Goal: Task Accomplishment & Management: Use online tool/utility

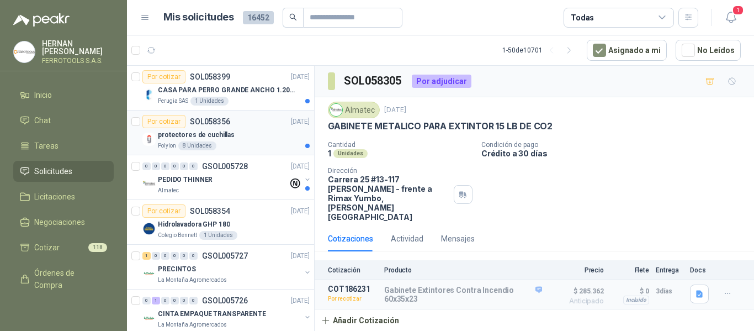
click at [261, 131] on div "protectores de cuchillas" at bounding box center [234, 134] width 152 height 13
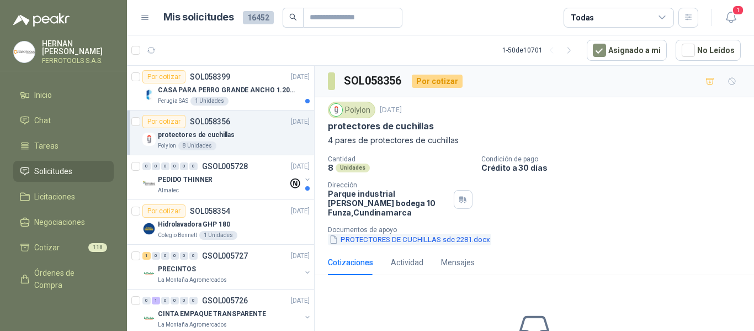
click at [424, 241] on button "PROTECTORES DE CUCHILLAS sdc 2281.docx" at bounding box center [409, 240] width 163 height 12
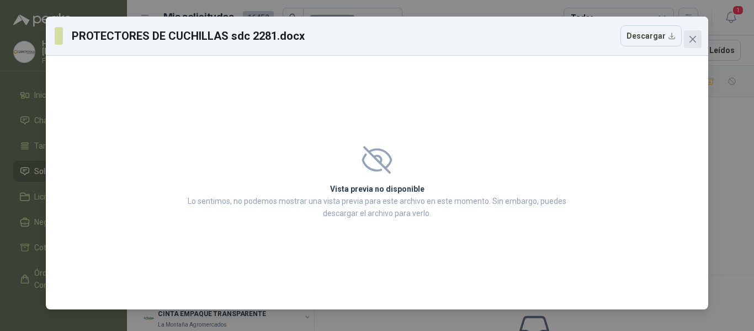
click at [686, 45] on button "Close" at bounding box center [693, 39] width 18 height 18
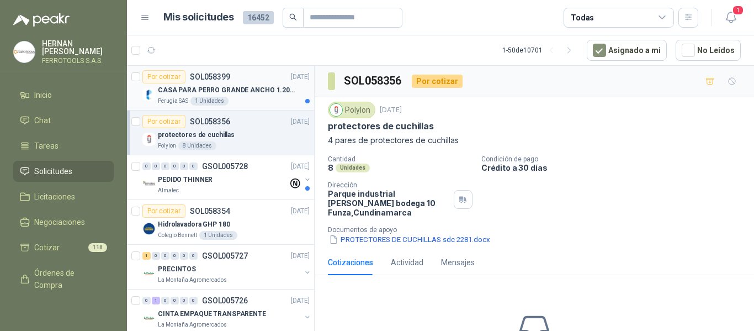
click at [226, 87] on p "CASA PARA PERRO GRANDE ANCHO 1.20x1.00 x1.20" at bounding box center [226, 90] width 137 height 10
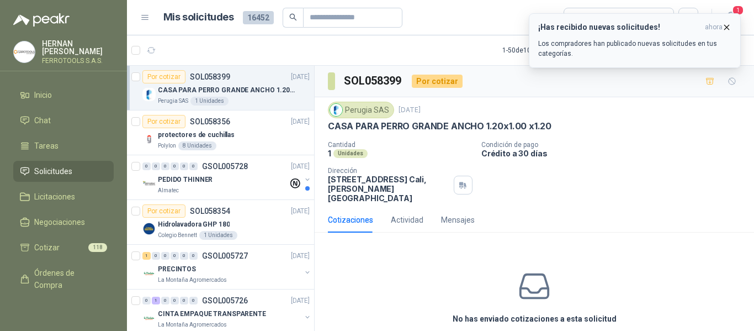
click at [729, 28] on icon "button" at bounding box center [726, 27] width 9 height 9
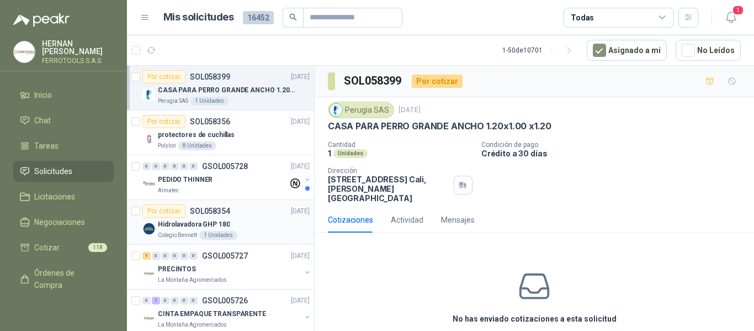
click at [248, 217] on div "Por cotizar SOL058354 [DATE]" at bounding box center [225, 210] width 167 height 13
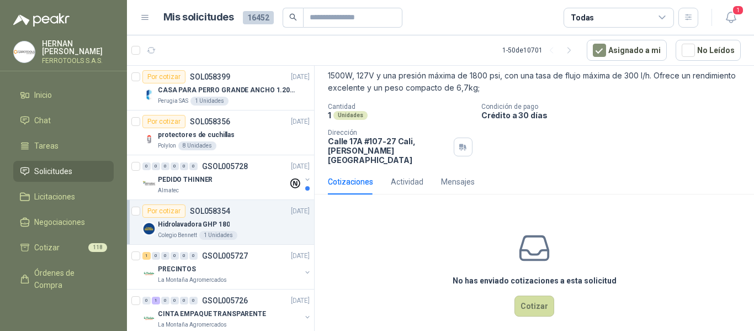
scroll to position [65, 0]
click at [537, 304] on button "Cotizar" at bounding box center [534, 305] width 40 height 21
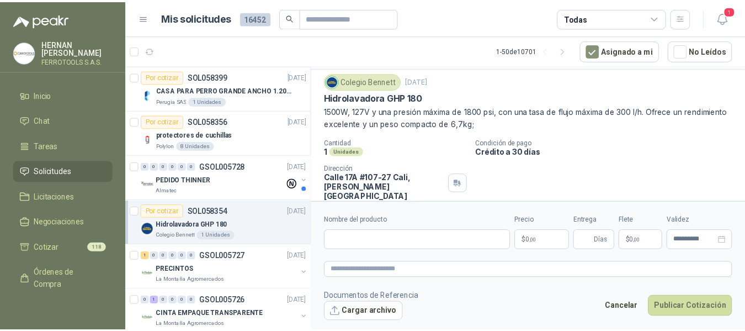
scroll to position [2, 0]
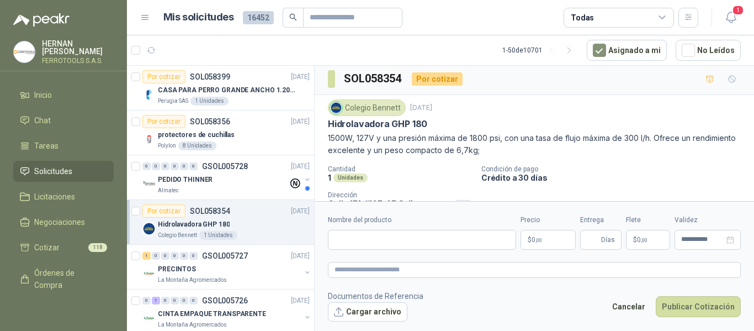
drag, startPoint x: 431, startPoint y: 123, endPoint x: 323, endPoint y: 125, distance: 107.7
click at [323, 125] on div "Colegio [PERSON_NAME] [DATE] Hidrolavadora GHP 180 1500W, 127V y una presión má…" at bounding box center [534, 163] width 439 height 136
copy p "Hidrolavadora GHP 180"
click at [471, 245] on input "Nombre del producto" at bounding box center [422, 240] width 188 height 20
paste input "**********"
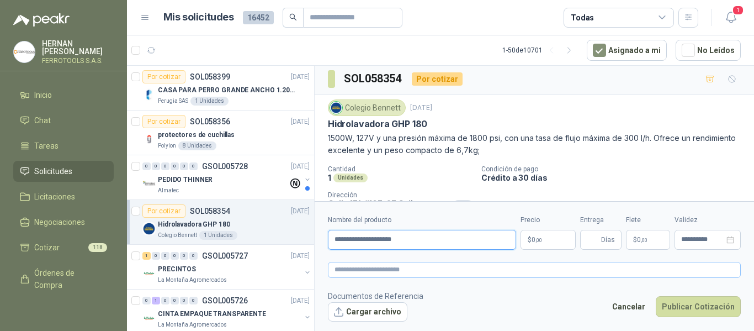
type input "**********"
click at [452, 273] on textarea at bounding box center [534, 270] width 413 height 16
paste textarea "**********"
type textarea "**********"
click at [542, 239] on body "[PERSON_NAME] FERROTOOLS S.A.S. Inicio Chat Tareas Solicitudes Licitaciones Neg…" at bounding box center [377, 165] width 754 height 331
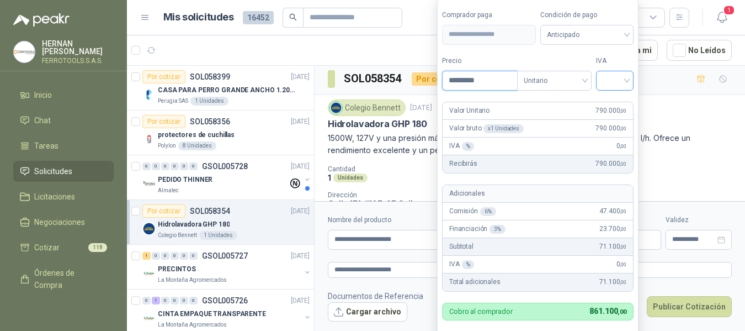
type input "*********"
click at [627, 79] on input "search" at bounding box center [615, 79] width 24 height 17
click at [613, 103] on div "19%" at bounding box center [617, 103] width 20 height 12
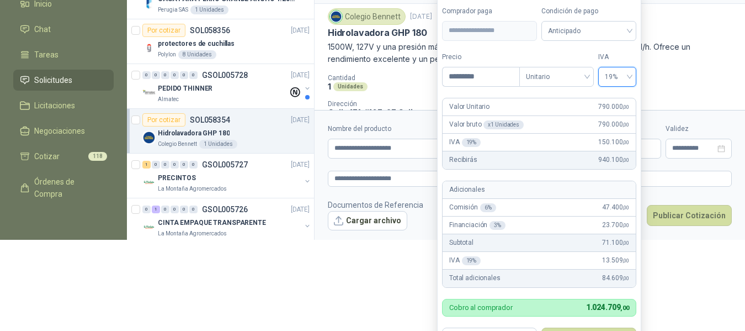
scroll to position [111, 0]
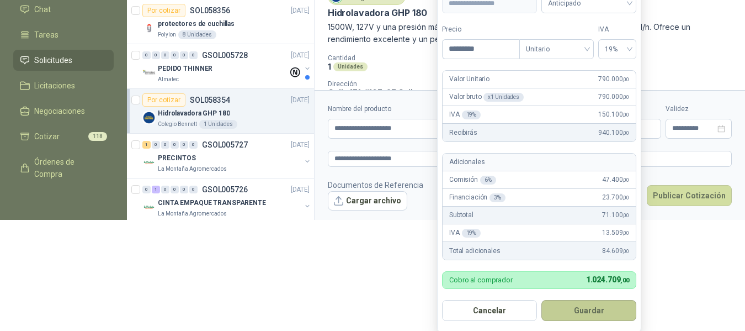
click at [586, 311] on button "Guardar" at bounding box center [589, 310] width 95 height 21
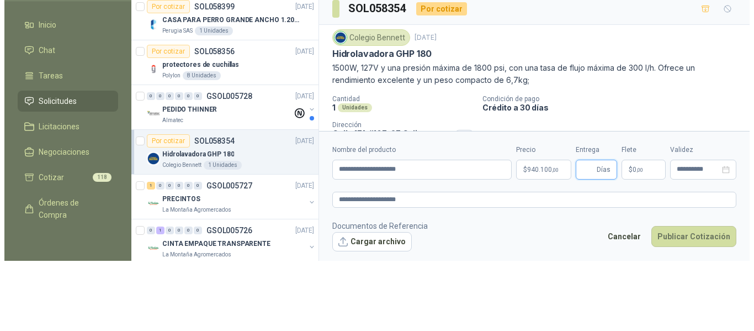
scroll to position [0, 0]
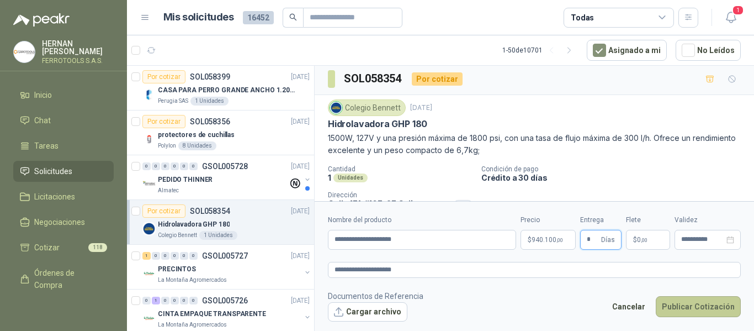
type input "*"
click at [705, 309] on button "Publicar Cotización" at bounding box center [698, 306] width 85 height 21
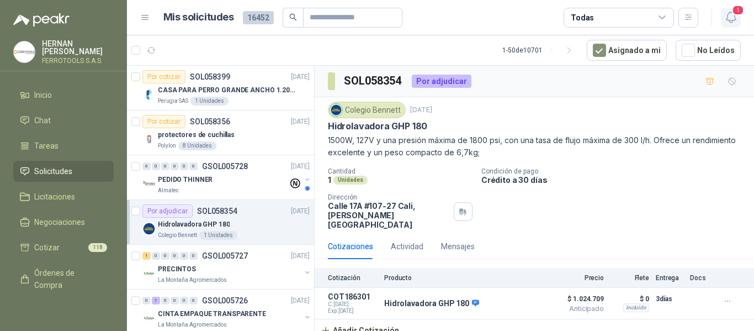
click at [735, 15] on span "1" at bounding box center [738, 10] width 12 height 10
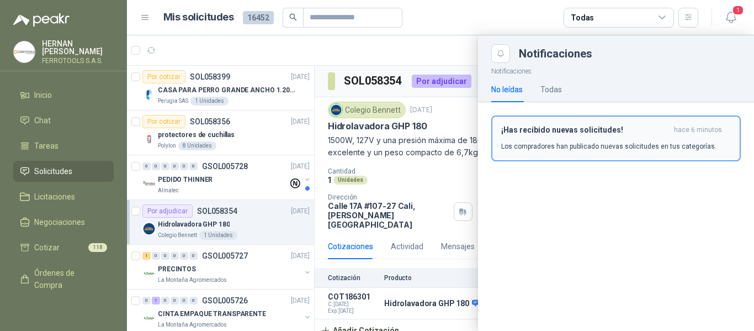
click at [572, 134] on h3 "¡Has recibido nuevas solicitudes!" at bounding box center [585, 129] width 168 height 9
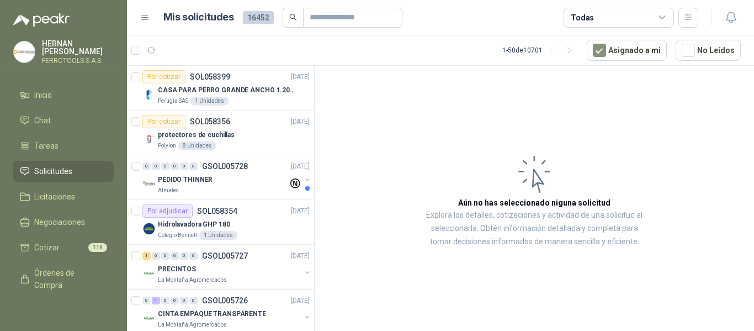
drag, startPoint x: 56, startPoint y: 186, endPoint x: 56, endPoint y: 180, distance: 6.1
click at [56, 186] on link "Licitaciones" at bounding box center [63, 196] width 100 height 21
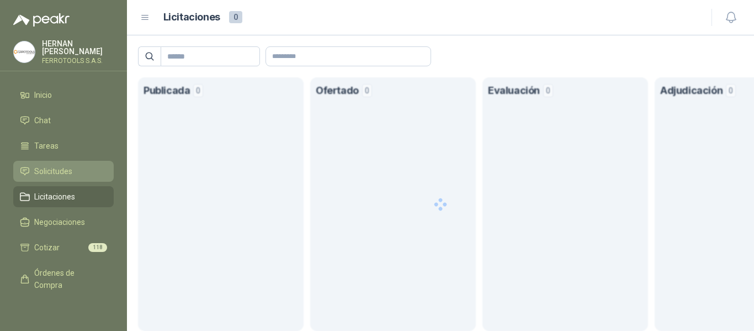
click at [56, 174] on span "Solicitudes" at bounding box center [53, 171] width 38 height 12
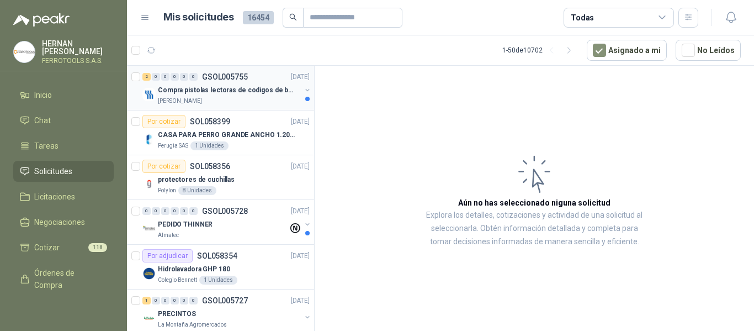
click at [261, 95] on p "Compra pistolas lectoras de codigos de barras" at bounding box center [226, 90] width 137 height 10
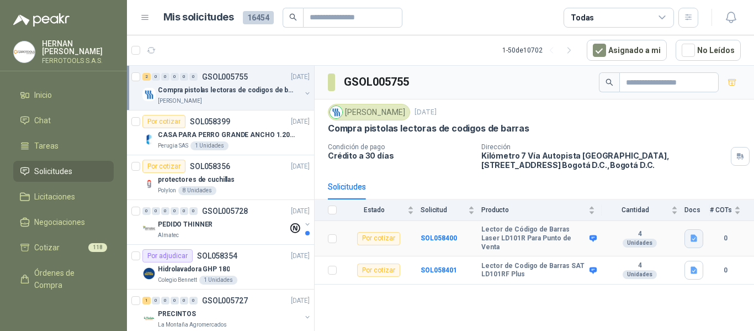
click at [697, 236] on icon "button" at bounding box center [693, 238] width 9 height 9
click at [671, 210] on button "PISTOLA COD [PERSON_NAME] .jpg" at bounding box center [631, 211] width 129 height 12
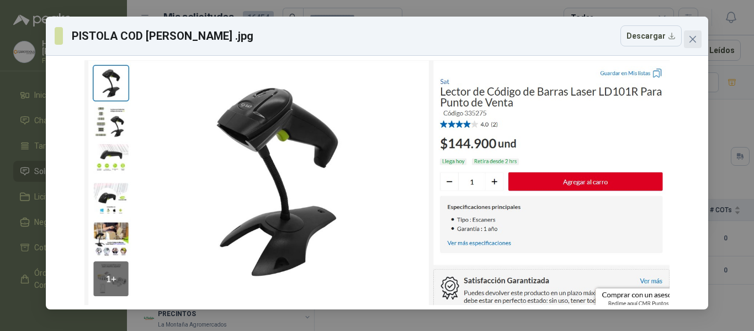
click at [694, 36] on icon "close" at bounding box center [692, 39] width 9 height 9
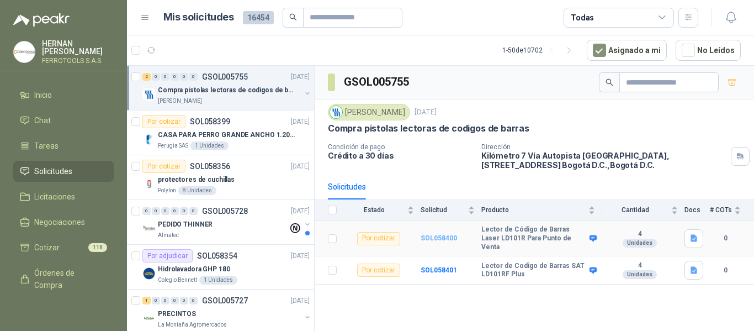
click at [441, 236] on b "SOL058400" at bounding box center [439, 238] width 36 height 8
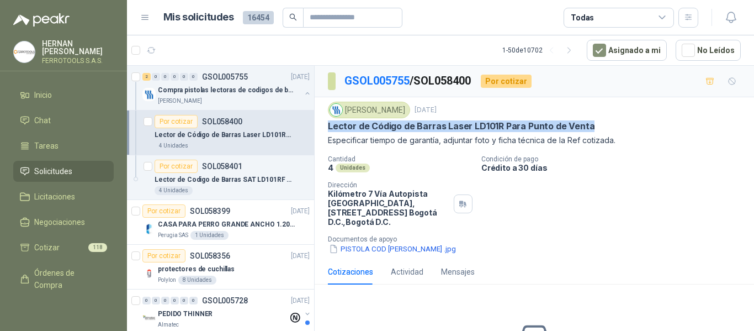
drag, startPoint x: 327, startPoint y: 128, endPoint x: 591, endPoint y: 128, distance: 264.4
click at [591, 128] on div "Fresenius Kabi [DATE] Lector de Código [PERSON_NAME] Laser LD101R Para Punto de…" at bounding box center [534, 178] width 439 height 162
copy p "Lector de Código de Barras Laser LD101R Para Punto de Venta"
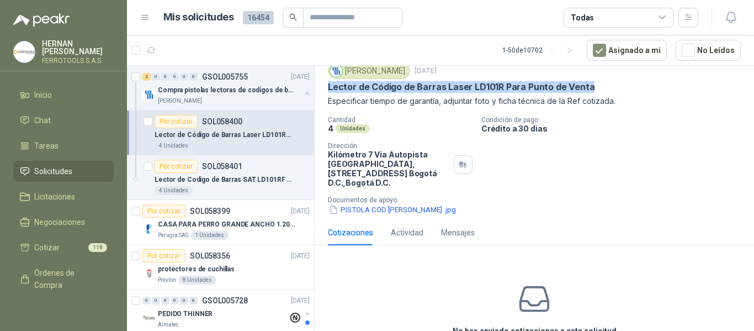
scroll to position [90, 0]
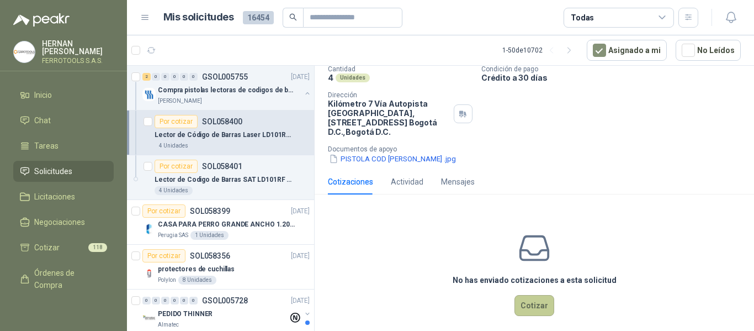
click at [531, 299] on button "Cotizar" at bounding box center [534, 305] width 40 height 21
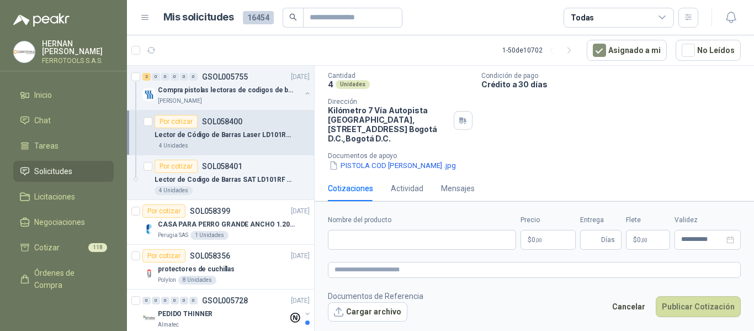
scroll to position [83, 0]
click at [470, 243] on input "Nombre del producto" at bounding box center [422, 240] width 188 height 20
paste input "**********"
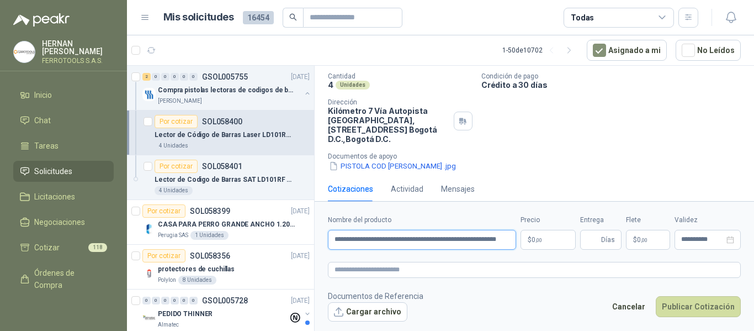
scroll to position [0, 9]
type input "**********"
click at [473, 273] on textarea at bounding box center [534, 270] width 413 height 16
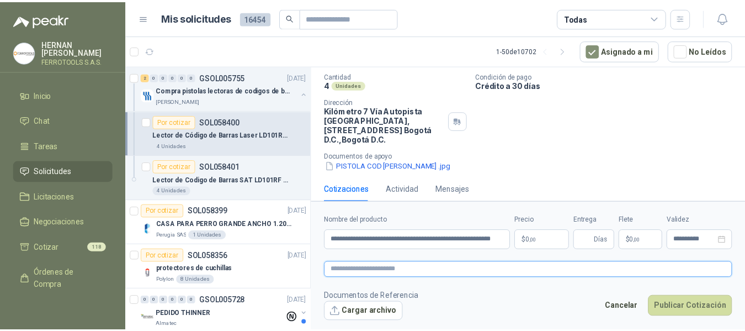
scroll to position [0, 0]
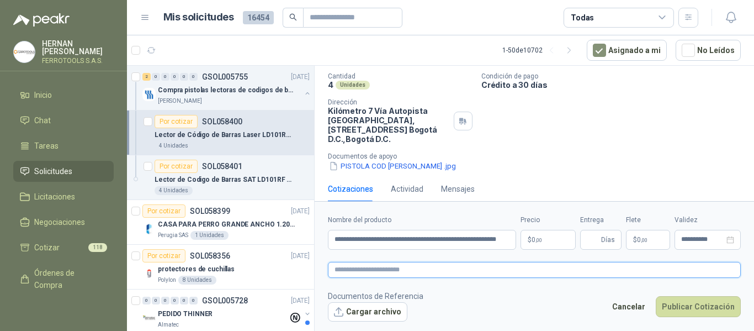
paste textarea "**********"
type textarea "**********"
click at [556, 246] on body "[PERSON_NAME] FERROTOOLS S.A.S. Inicio Chat Tareas Solicitudes Licitaciones Neg…" at bounding box center [377, 165] width 754 height 331
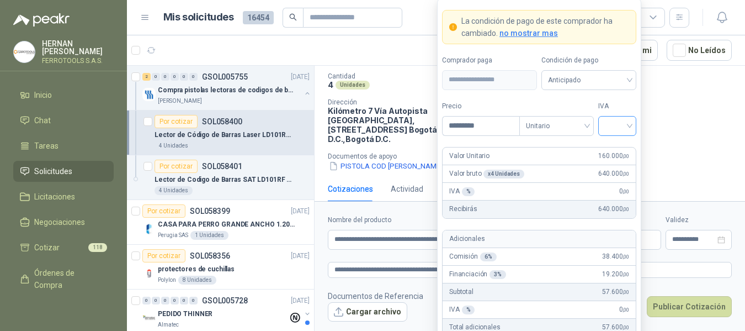
type input "*********"
click at [626, 131] on input "search" at bounding box center [617, 124] width 25 height 17
click at [614, 155] on div "19%" at bounding box center [618, 149] width 34 height 18
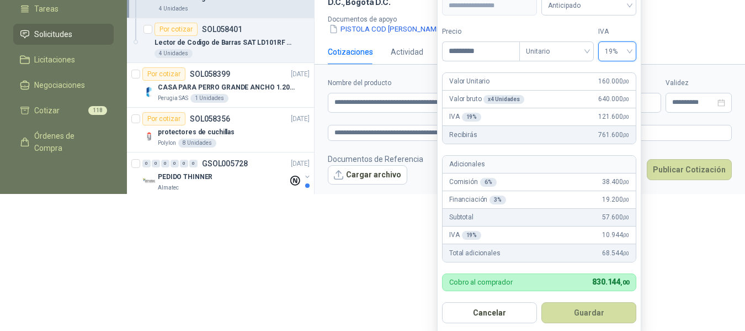
scroll to position [144, 0]
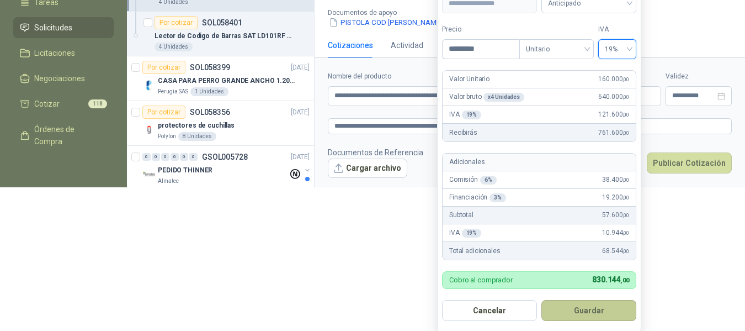
click at [592, 312] on button "Guardar" at bounding box center [589, 310] width 95 height 21
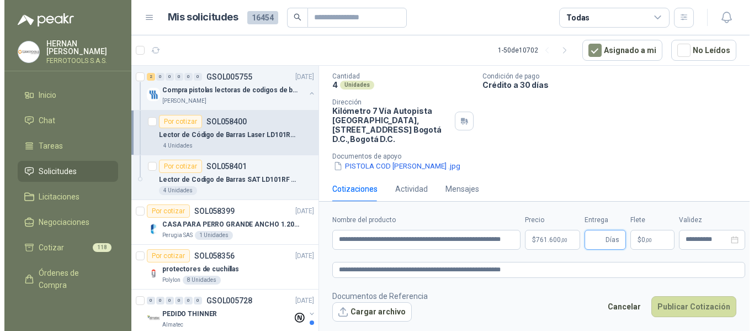
scroll to position [0, 0]
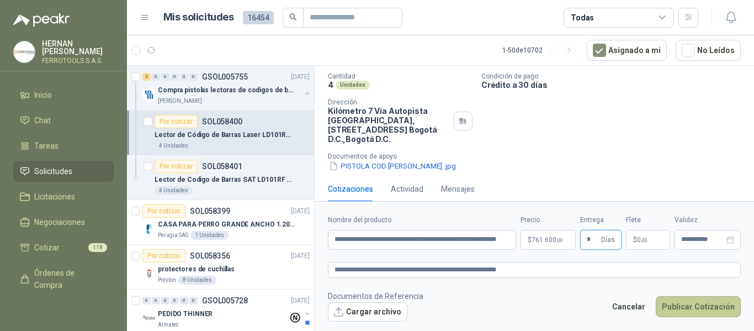
type input "*"
click at [698, 304] on button "Publicar Cotización" at bounding box center [698, 306] width 85 height 21
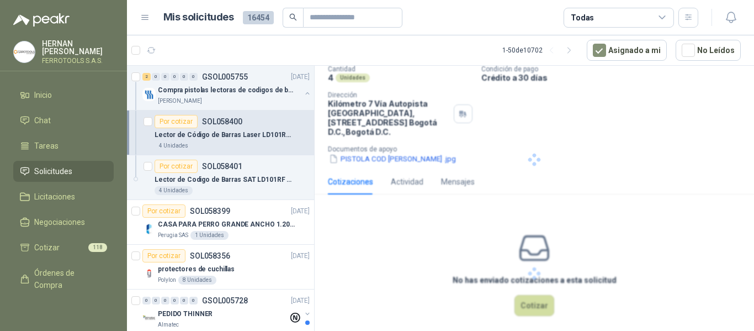
scroll to position [23, 0]
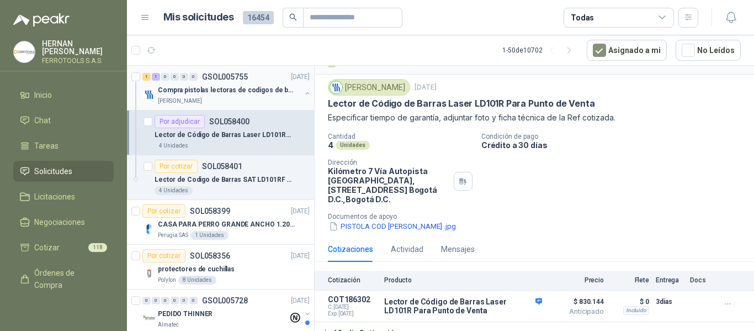
click at [266, 95] on div "Compra pistolas lectoras de codigos de barras" at bounding box center [229, 89] width 143 height 13
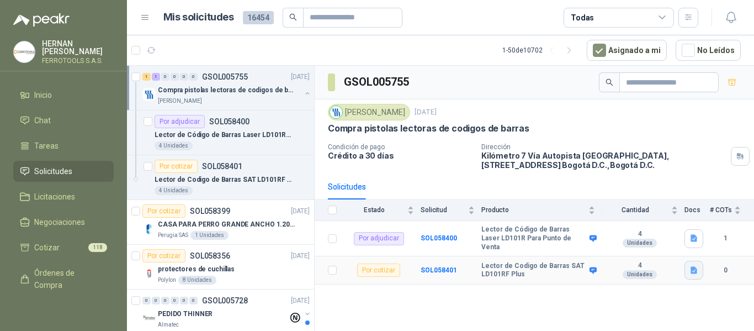
click at [697, 266] on icon "button" at bounding box center [693, 270] width 9 height 9
click at [629, 237] on button "PISTOLA COD DE BARRAS_2.jpg" at bounding box center [636, 239] width 119 height 12
click at [496, 294] on div "GSOL005755 Fresenius Kabi [DATE] Compra pistolas lectoras de codigos [PERSON_NA…" at bounding box center [534, 200] width 439 height 269
drag, startPoint x: 482, startPoint y: 259, endPoint x: 521, endPoint y: 266, distance: 39.2
click at [521, 266] on b "Lector de Codigo de Barras SAT LD101RF Plus" at bounding box center [533, 270] width 105 height 17
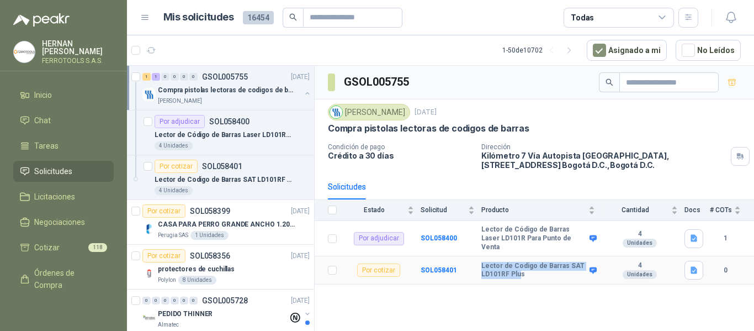
copy b "Lector de Codigo [PERSON_NAME] SAT LD101RF Plu"
click at [446, 266] on b "SOL058401" at bounding box center [439, 270] width 36 height 8
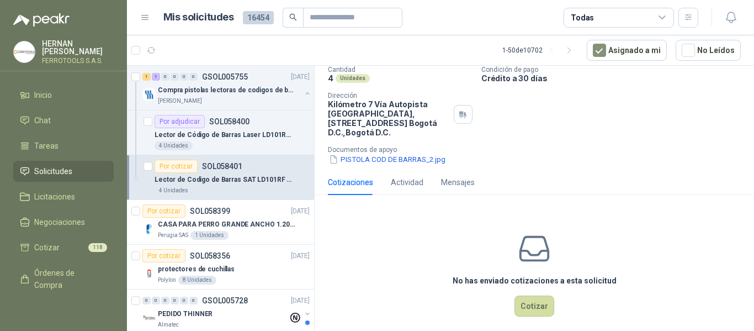
scroll to position [90, 0]
click at [527, 295] on button "Cotizar" at bounding box center [534, 305] width 40 height 21
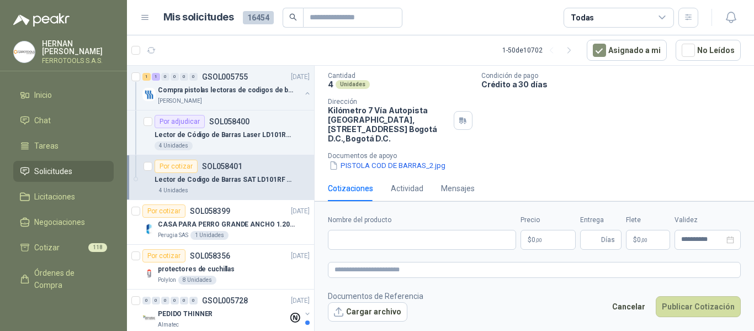
scroll to position [83, 0]
click at [482, 245] on input "Nombre del producto" at bounding box center [422, 240] width 188 height 20
paste input "**********"
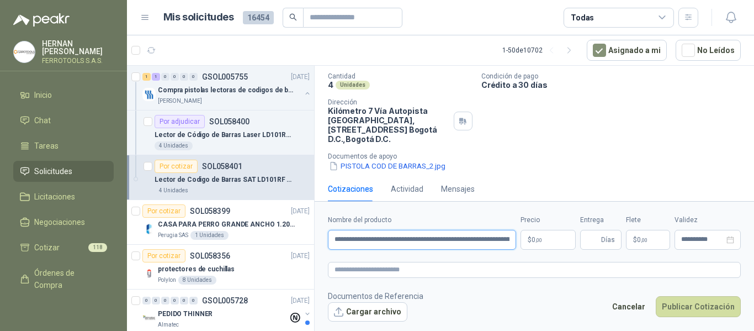
scroll to position [0, 46]
type input "**********"
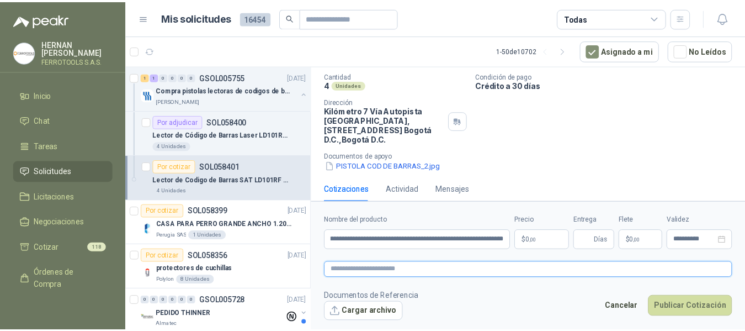
scroll to position [0, 0]
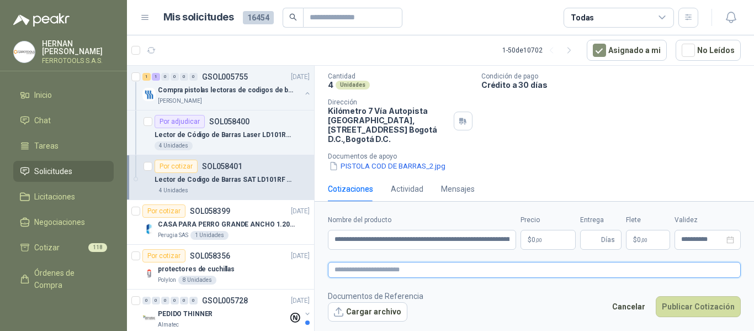
click at [474, 266] on textarea at bounding box center [534, 270] width 413 height 16
paste textarea "**********"
type textarea "**********"
click at [551, 244] on p "$ 0 ,00" at bounding box center [548, 240] width 55 height 20
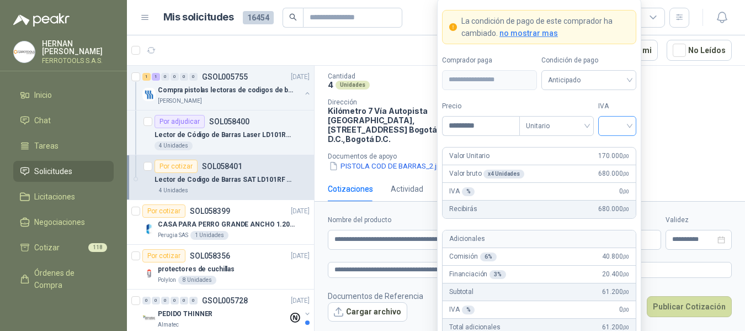
type input "*********"
click at [625, 125] on input "search" at bounding box center [617, 124] width 25 height 17
click at [617, 144] on div "19%" at bounding box center [617, 148] width 20 height 12
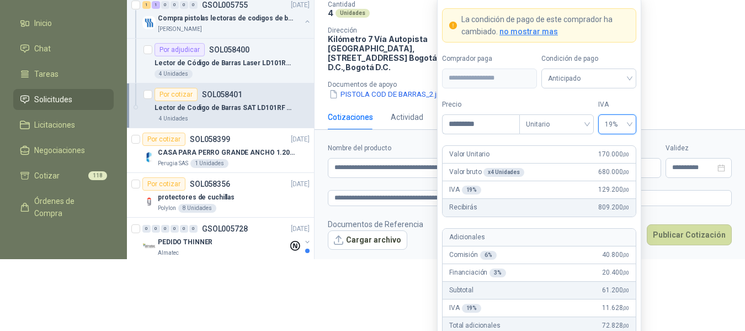
scroll to position [82, 0]
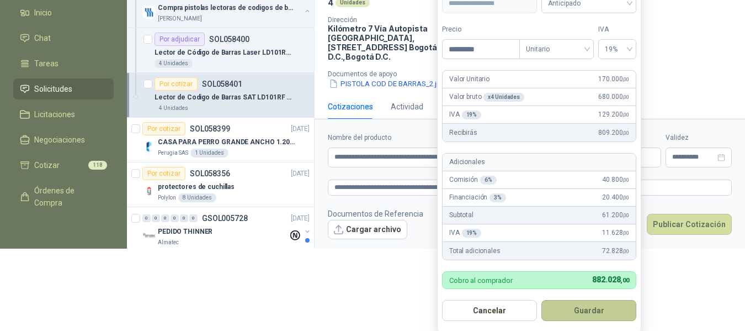
click at [601, 307] on button "Guardar" at bounding box center [589, 310] width 95 height 21
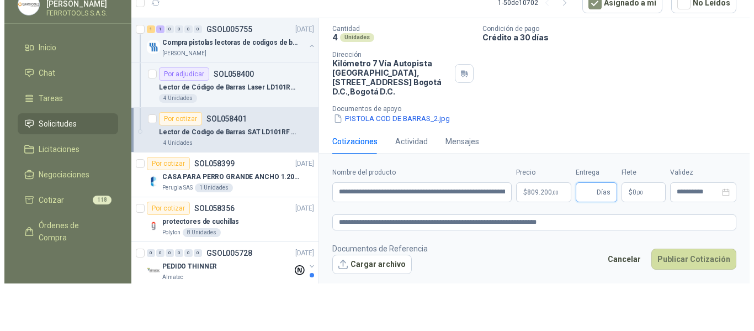
scroll to position [0, 0]
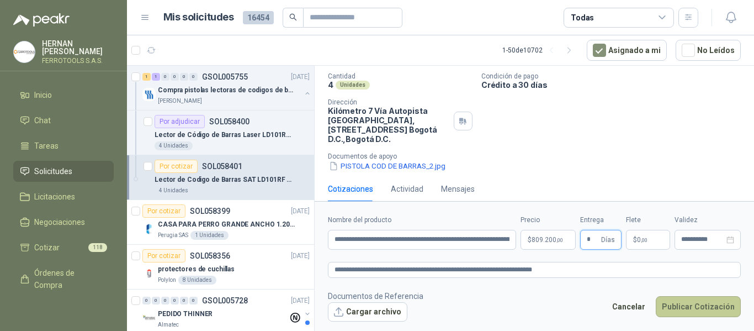
type input "*"
drag, startPoint x: 691, startPoint y: 309, endPoint x: 626, endPoint y: 312, distance: 65.3
click at [626, 314] on div "Cancelar Publicar Cotización" at bounding box center [673, 308] width 135 height 25
click at [595, 270] on textarea "**********" at bounding box center [534, 270] width 413 height 16
click at [708, 309] on button "Publicar Cotización" at bounding box center [698, 306] width 85 height 21
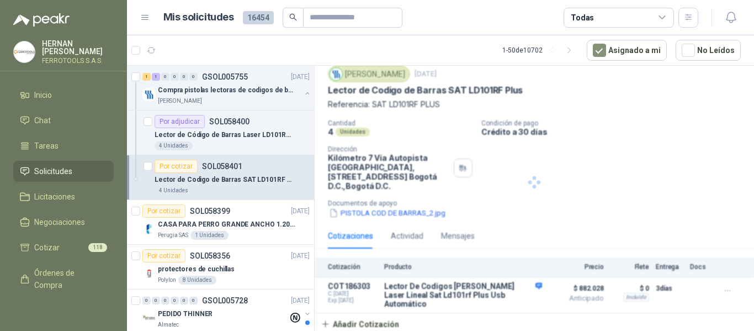
scroll to position [23, 0]
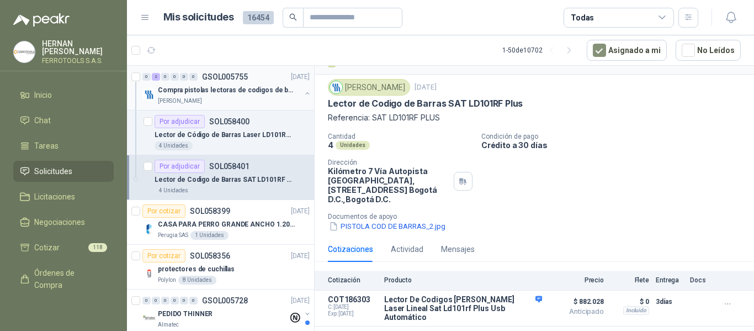
click at [257, 92] on p "Compra pistolas lectoras de codigos de barras" at bounding box center [226, 90] width 137 height 10
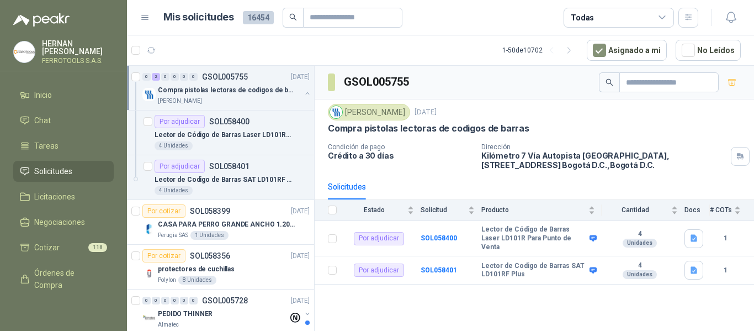
click at [291, 81] on p "[DATE]" at bounding box center [300, 77] width 19 height 10
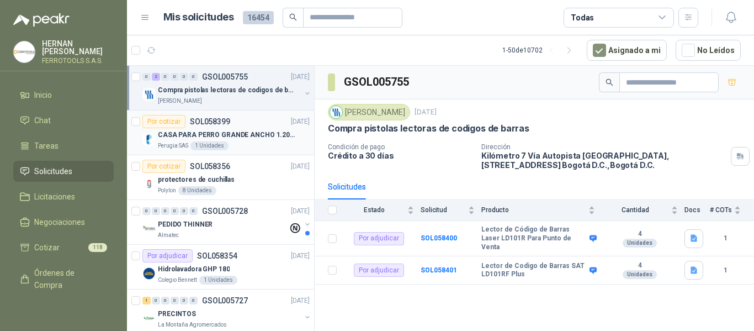
click at [251, 132] on p "CASA PARA PERRO GRANDE ANCHO 1.20x1.00 x1.20" at bounding box center [226, 135] width 137 height 10
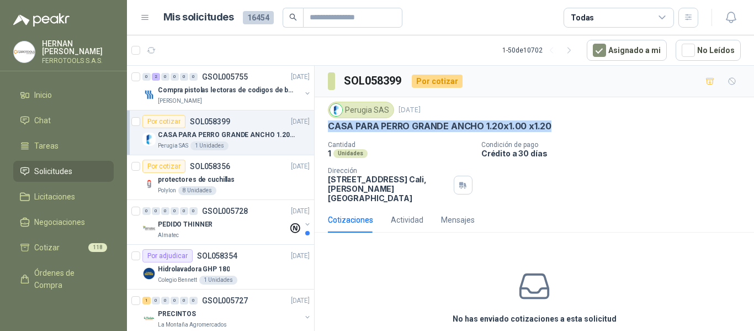
drag, startPoint x: 325, startPoint y: 128, endPoint x: 572, endPoint y: 129, distance: 246.8
click at [572, 129] on div "Perugia SAS [DATE] CASA PARA PERRO GRANDE ANCHO 1.20x1.00 x1.20 Cantidad 1 Unid…" at bounding box center [534, 152] width 439 height 110
copy p "CASA PARA PERRO GRANDE ANCHO 1.20x1.00 x1.20"
click at [260, 183] on div "protectores de cuchillas" at bounding box center [234, 179] width 152 height 13
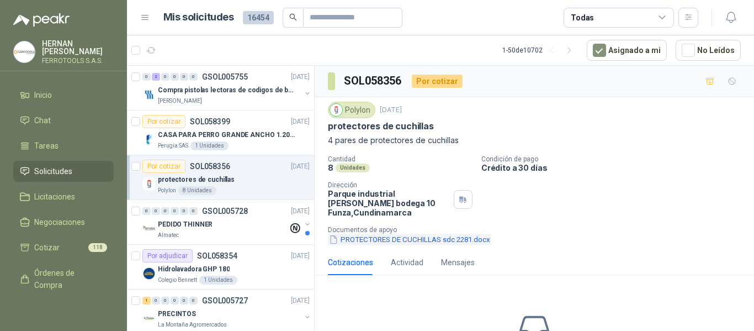
click at [421, 234] on button "PROTECTORES DE CUCHILLAS sdc 2281.docx" at bounding box center [409, 240] width 163 height 12
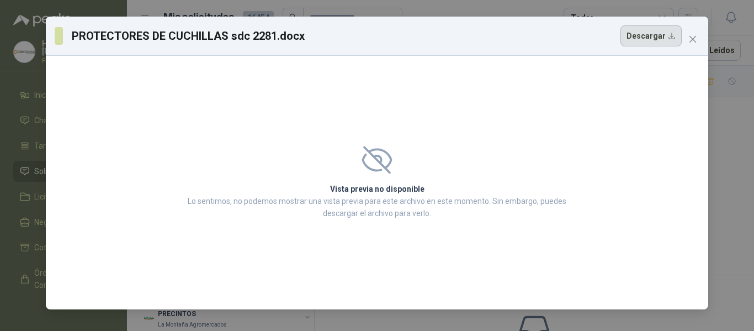
click at [636, 39] on button "Descargar" at bounding box center [650, 35] width 61 height 21
click at [692, 43] on icon "close" at bounding box center [692, 39] width 9 height 9
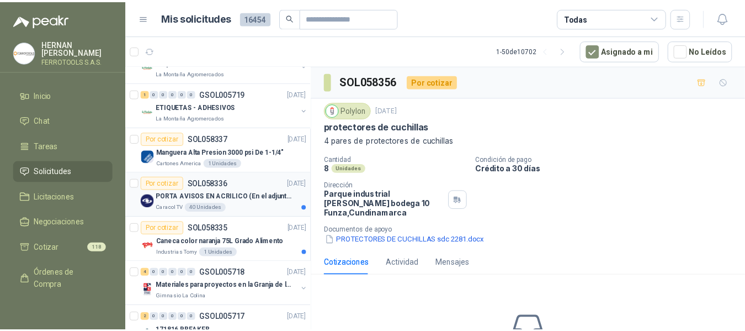
scroll to position [718, 0]
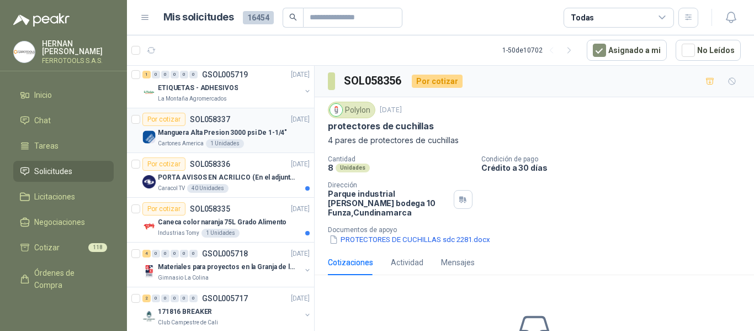
click at [280, 140] on div "Cartones America 1 Unidades" at bounding box center [234, 143] width 152 height 9
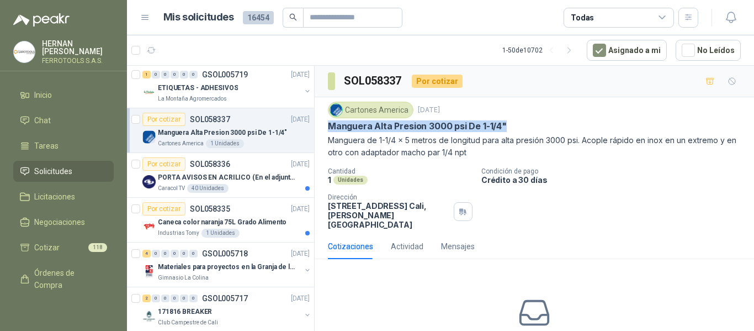
drag, startPoint x: 327, startPoint y: 128, endPoint x: 522, endPoint y: 131, distance: 194.3
click at [522, 131] on div "Cartones America [DATE] Manguera Alta Presion 3000 psi De 1-1/4" Manguera de 1-…" at bounding box center [534, 165] width 439 height 136
copy p "Manguera Alta Presion 3000 psi De 1-1/4""
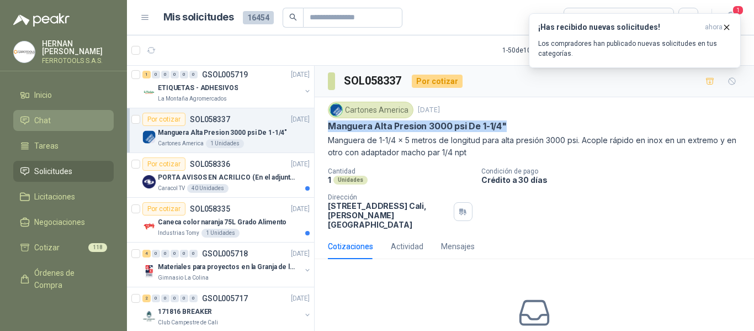
click at [60, 116] on li "Chat" at bounding box center [63, 120] width 87 height 12
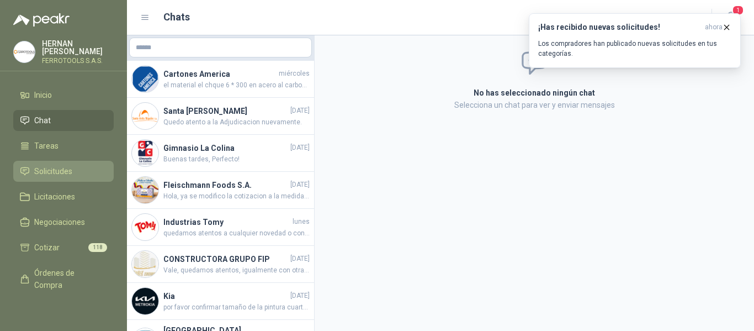
click at [55, 167] on span "Solicitudes" at bounding box center [53, 171] width 38 height 12
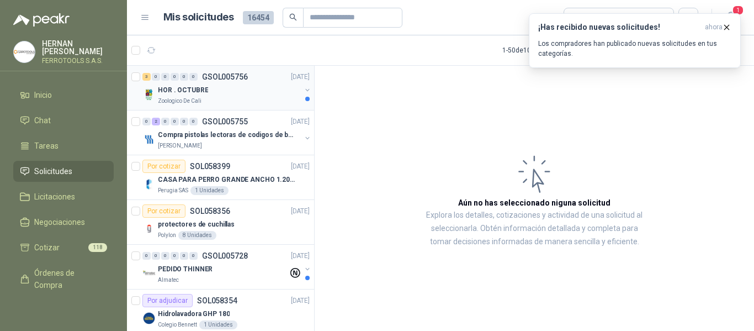
click at [250, 96] on div "HOR . OCTUBRE" at bounding box center [229, 89] width 143 height 13
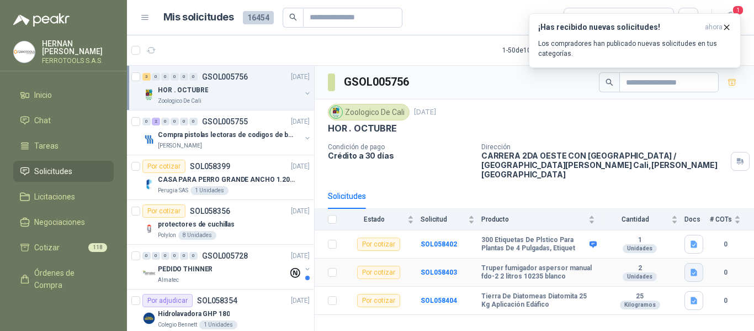
click at [694, 268] on button "button" at bounding box center [693, 272] width 19 height 19
click at [665, 238] on button "FUM TRUPER.png" at bounding box center [660, 239] width 72 height 12
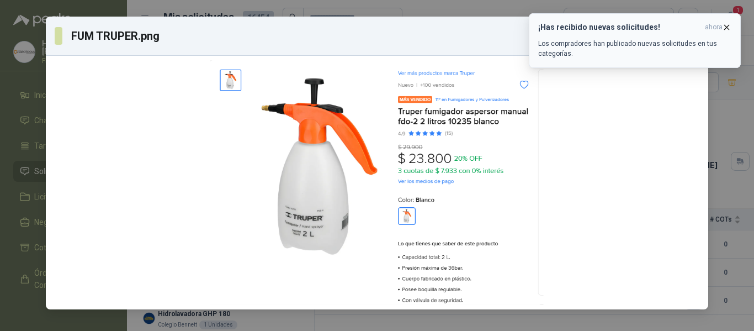
click at [723, 30] on icon "button" at bounding box center [726, 27] width 9 height 9
click at [725, 30] on icon "button" at bounding box center [726, 27] width 9 height 9
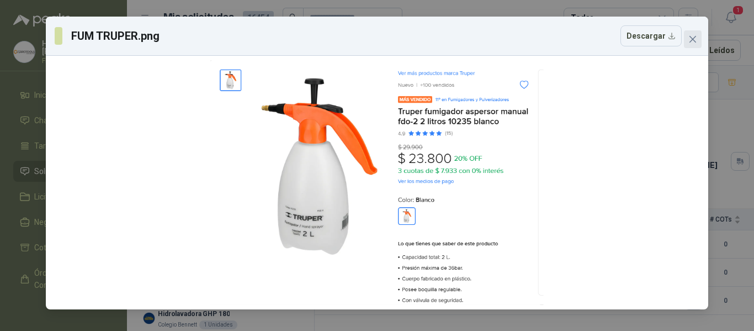
click at [689, 38] on icon "close" at bounding box center [692, 39] width 9 height 9
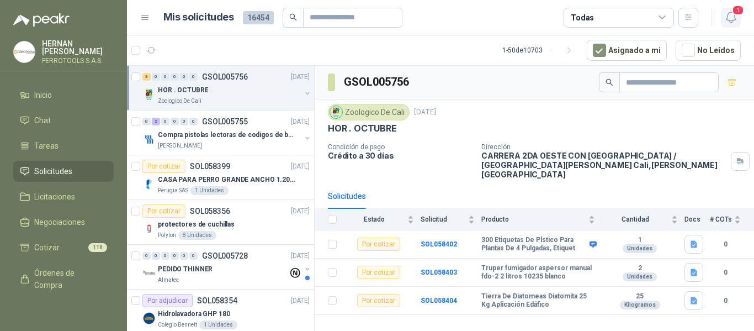
click at [733, 24] on button "1" at bounding box center [731, 18] width 20 height 20
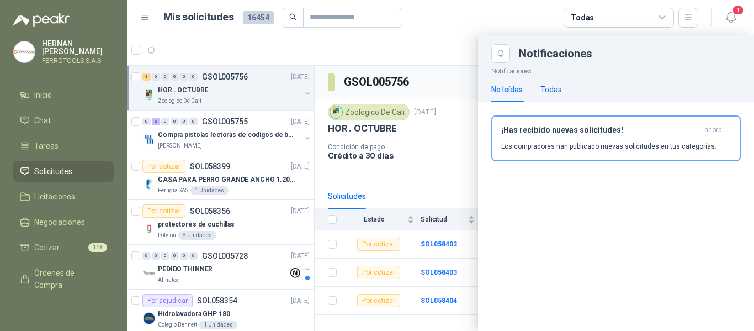
click at [548, 92] on div "Todas" at bounding box center [551, 89] width 22 height 12
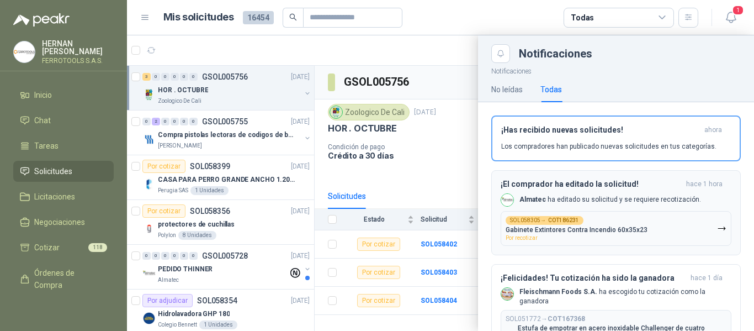
click at [613, 231] on p "Gabinete Extintores Contra Incendio 60x35x23" at bounding box center [577, 230] width 142 height 8
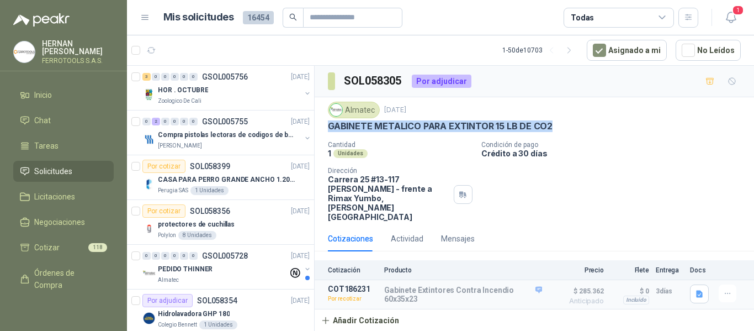
drag, startPoint x: 556, startPoint y: 126, endPoint x: 326, endPoint y: 129, distance: 230.8
click at [326, 129] on div "Almatec [DATE] GABINETE METALICO PARA EXTINTOR 15 LB DE CO2 Cantidad 1 Unidades…" at bounding box center [534, 161] width 439 height 129
copy p "GABINETE METALICO PARA EXTINTOR 15 LB DE CO2"
click at [731, 289] on icon "button" at bounding box center [727, 293] width 9 height 9
click at [685, 208] on button "Editar" at bounding box center [705, 210] width 88 height 18
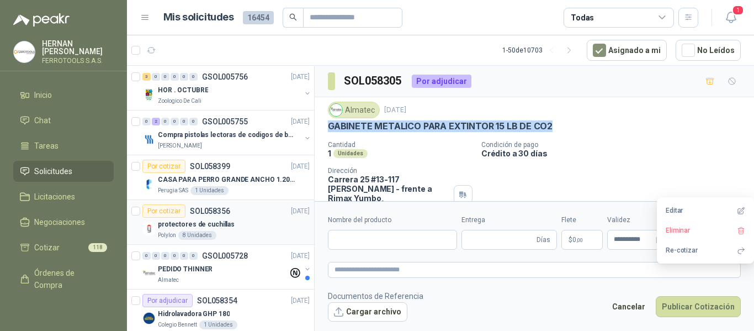
type input "**********"
type input "*"
type textarea "**********"
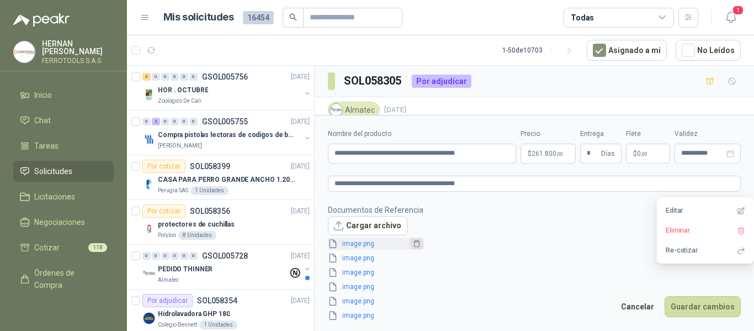
click at [413, 243] on icon "delete" at bounding box center [417, 244] width 8 height 8
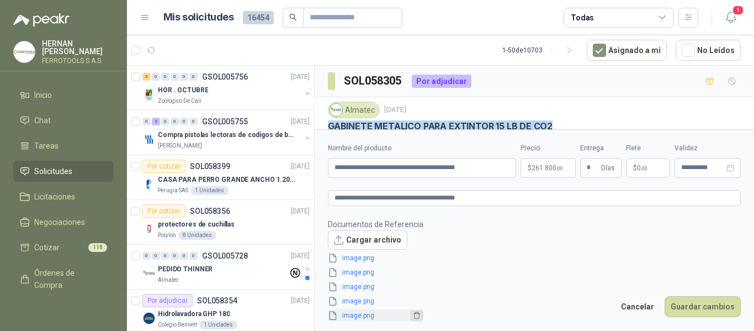
click at [415, 318] on icon "delete" at bounding box center [416, 315] width 7 height 7
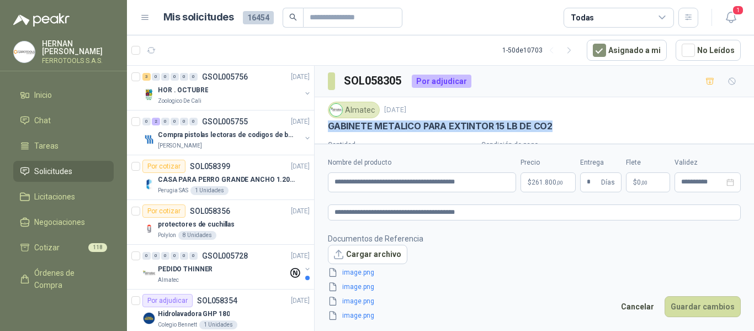
click at [415, 318] on icon "delete" at bounding box center [416, 315] width 7 height 7
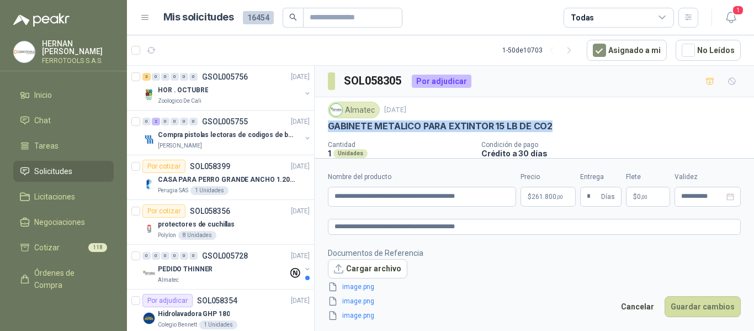
click at [415, 318] on icon "delete" at bounding box center [416, 315] width 7 height 7
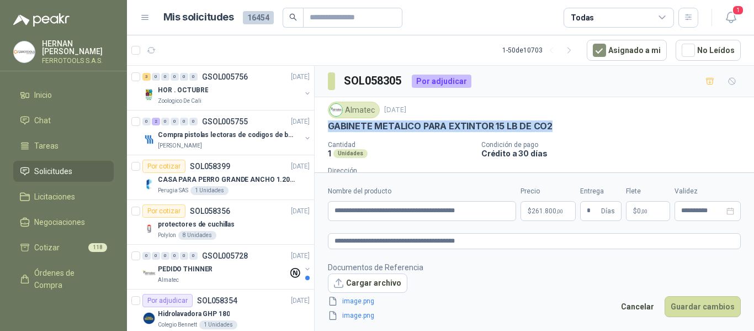
click at [415, 318] on icon "delete" at bounding box center [416, 315] width 7 height 7
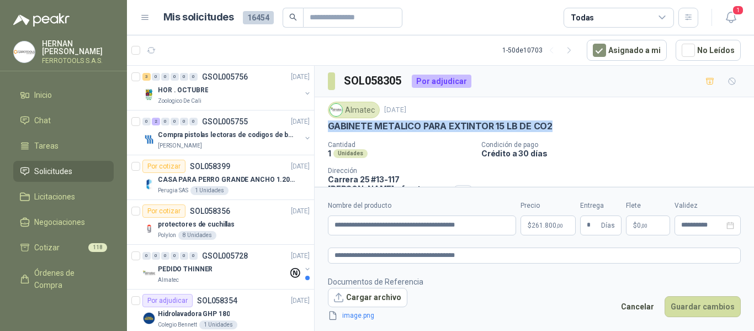
click at [415, 318] on button "button" at bounding box center [416, 315] width 13 height 11
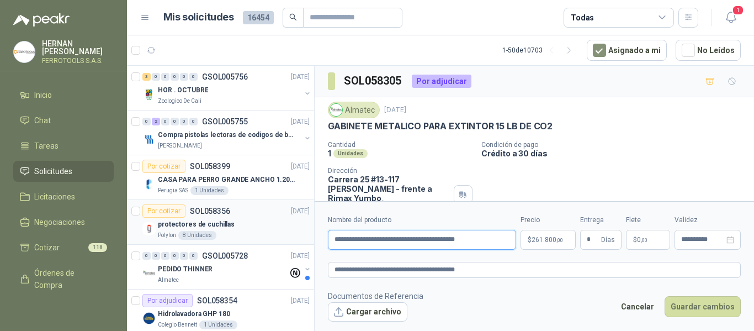
drag, startPoint x: 496, startPoint y: 236, endPoint x: 151, endPoint y: 210, distance: 345.4
click at [151, 210] on div "3 0 0 0 0 0 GSOL005756 [DATE] HOR . OCTUBRE Zoologico De Cali 0 2 0 0 0 0 GSOL0…" at bounding box center [440, 199] width 627 height 269
paste input "*"
type input "**********"
drag, startPoint x: 487, startPoint y: 274, endPoint x: 183, endPoint y: 256, distance: 305.3
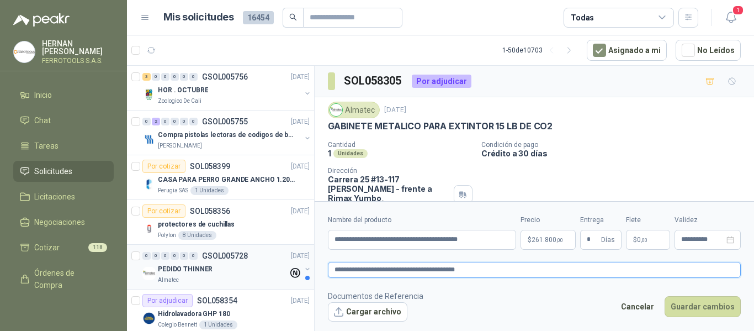
click at [183, 256] on div "3 0 0 0 0 0 GSOL005756 [DATE] HOR . OCTUBRE Zoologico De Cali 0 2 0 0 0 0 GSOL0…" at bounding box center [440, 199] width 627 height 269
paste textarea "*"
type textarea "**********"
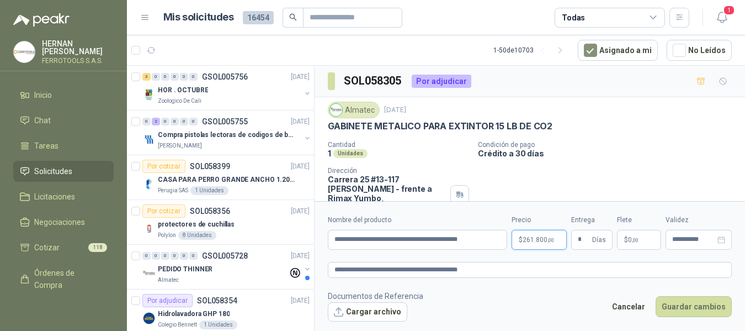
click at [534, 238] on body "[PERSON_NAME] FERROTOOLS S.A.S. Inicio Chat Tareas Solicitudes Licitaciones Neg…" at bounding box center [372, 165] width 745 height 331
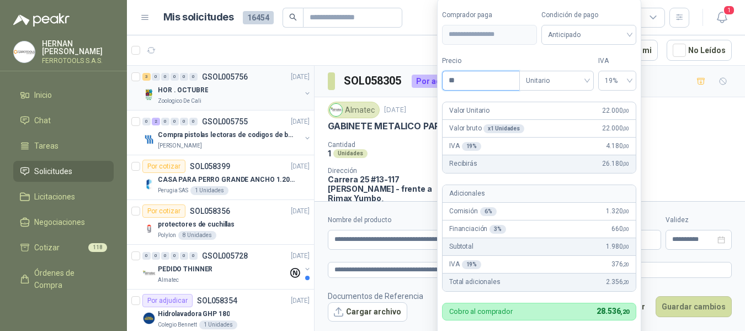
type input "*"
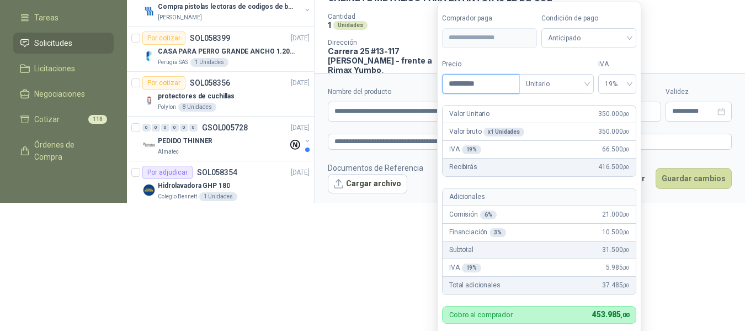
scroll to position [132, 0]
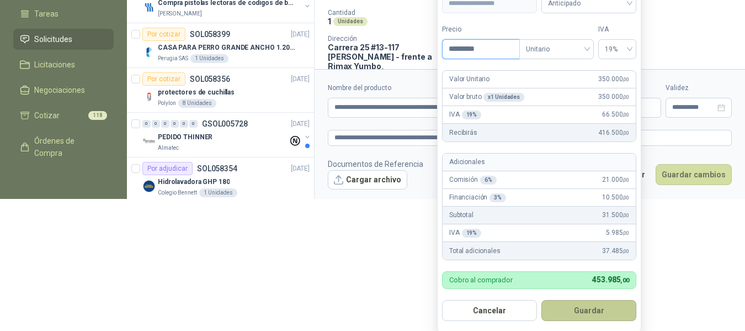
type input "*********"
click at [585, 309] on button "Guardar" at bounding box center [589, 310] width 95 height 21
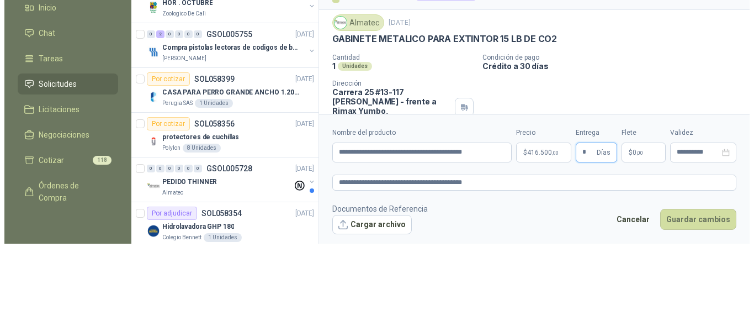
scroll to position [0, 0]
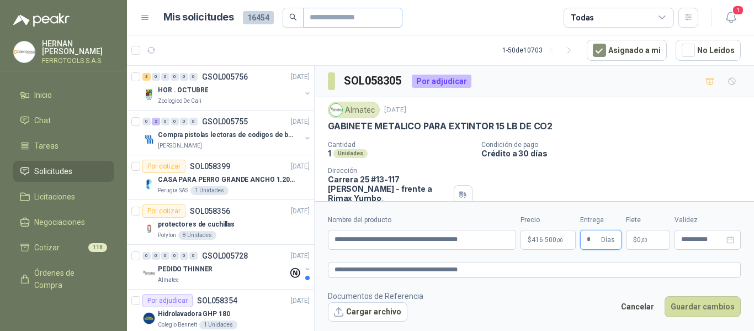
type input "*"
click at [517, 273] on textarea "**********" at bounding box center [534, 270] width 413 height 16
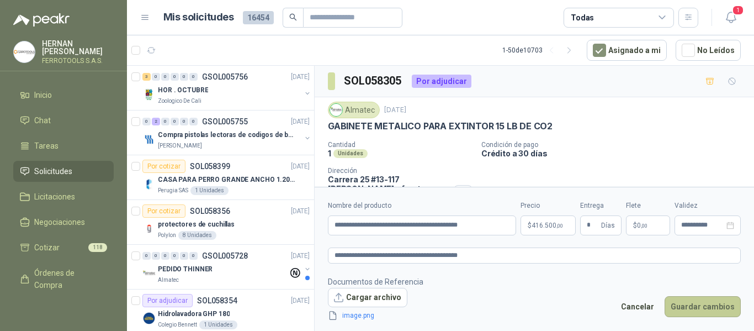
click at [705, 312] on button "Guardar cambios" at bounding box center [703, 306] width 76 height 21
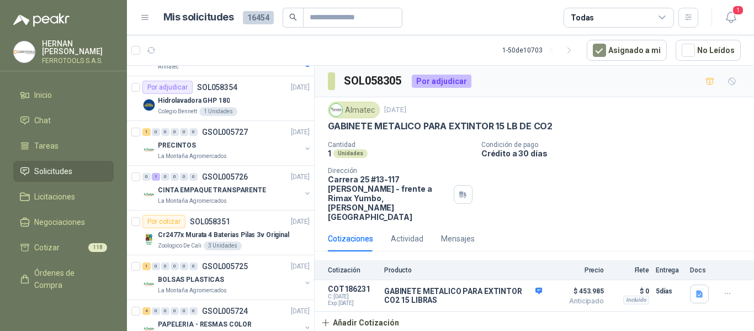
scroll to position [221, 0]
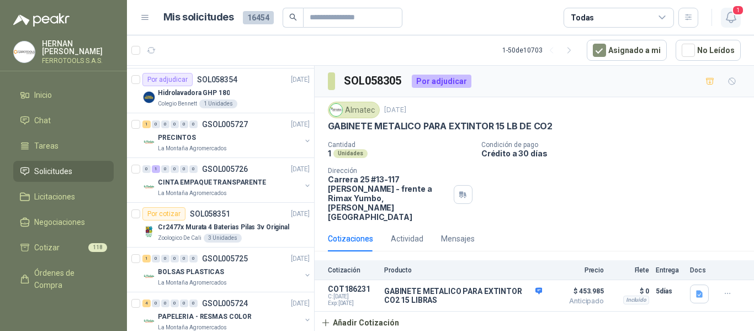
click at [732, 17] on icon "button" at bounding box center [731, 17] width 14 height 14
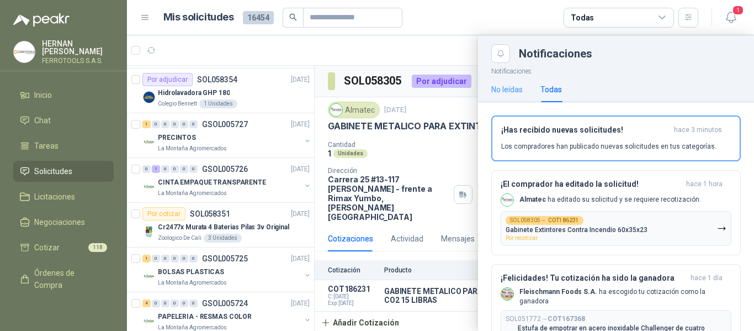
click at [514, 97] on div "No leídas" at bounding box center [506, 89] width 31 height 25
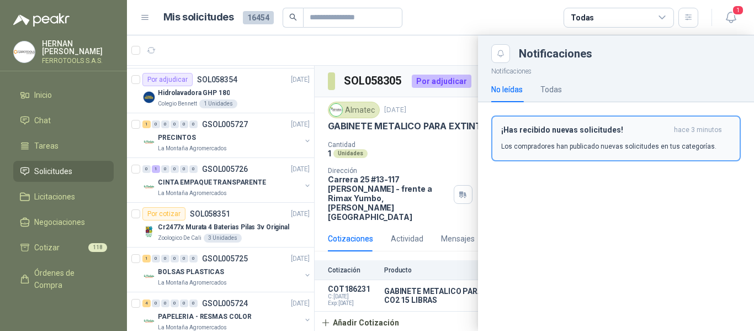
click at [598, 141] on p "Los compradores han publicado nuevas solicitudes en tus categorías." at bounding box center [608, 146] width 215 height 10
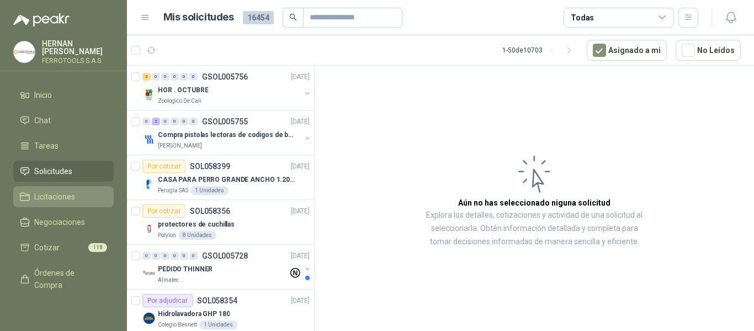
click at [50, 200] on span "Licitaciones" at bounding box center [54, 196] width 41 height 12
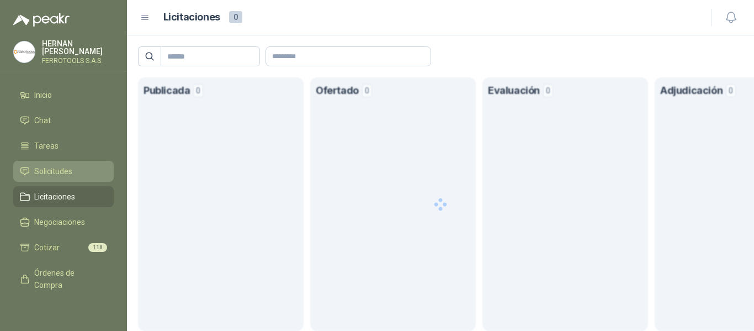
click at [50, 175] on link "Solicitudes" at bounding box center [63, 171] width 100 height 21
